Goal: Obtain resource: Download file/media

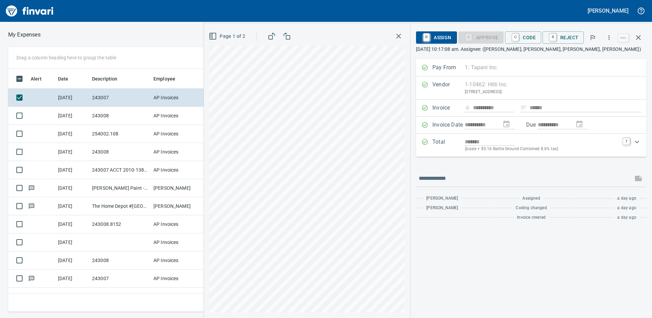
scroll to position [238, 455]
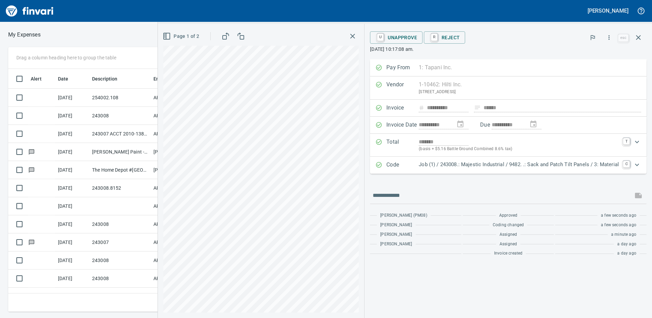
click at [353, 36] on icon "button" at bounding box center [352, 36] width 5 height 5
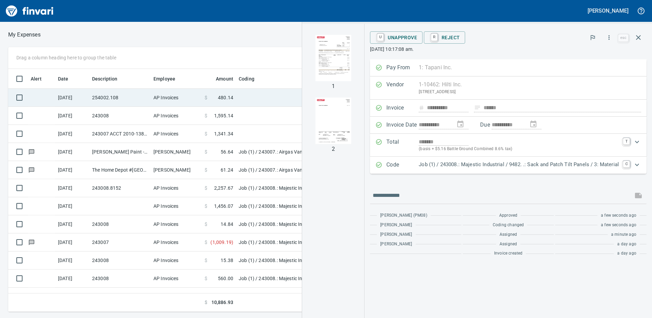
click at [225, 93] on td "$ 480.14" at bounding box center [219, 98] width 34 height 18
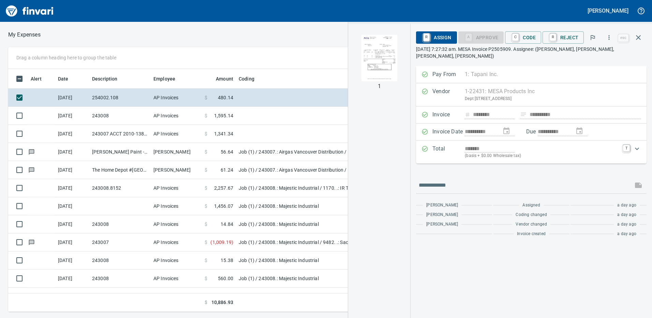
click at [387, 55] on img "button" at bounding box center [379, 58] width 46 height 46
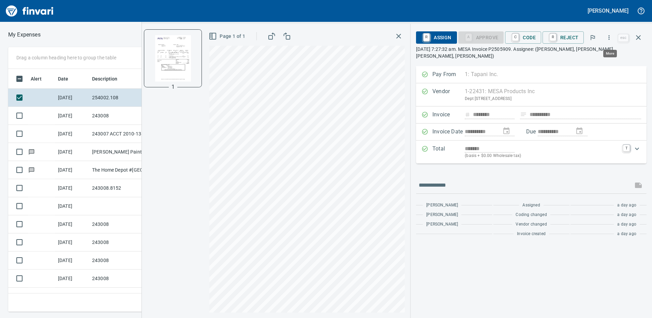
scroll to position [238, 455]
click at [610, 37] on icon "button" at bounding box center [608, 37] width 7 height 7
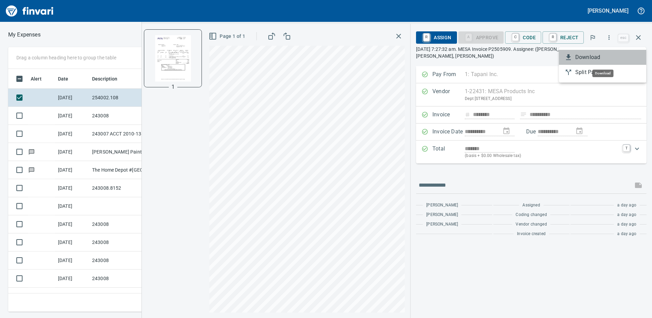
click at [586, 58] on span "Download" at bounding box center [607, 57] width 65 height 8
